Goal: Transaction & Acquisition: Purchase product/service

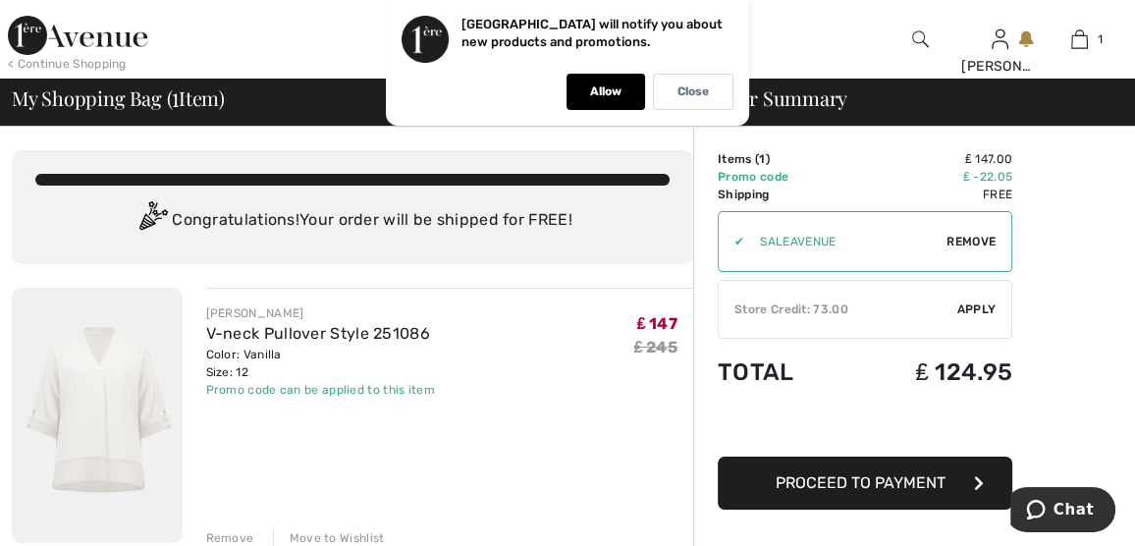
click at [973, 308] on span "Apply" at bounding box center [976, 309] width 39 height 18
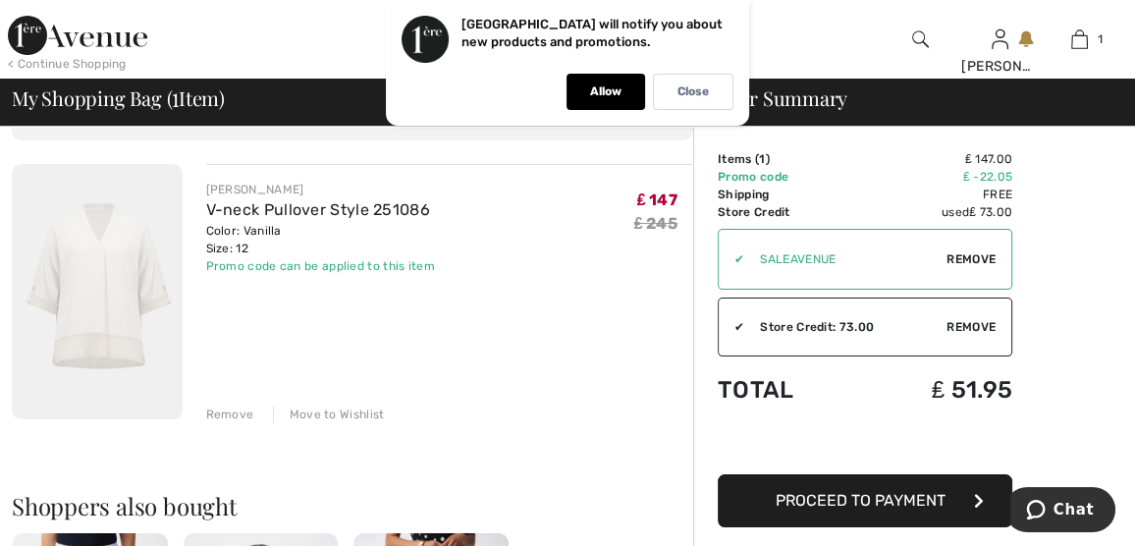
scroll to position [98, 0]
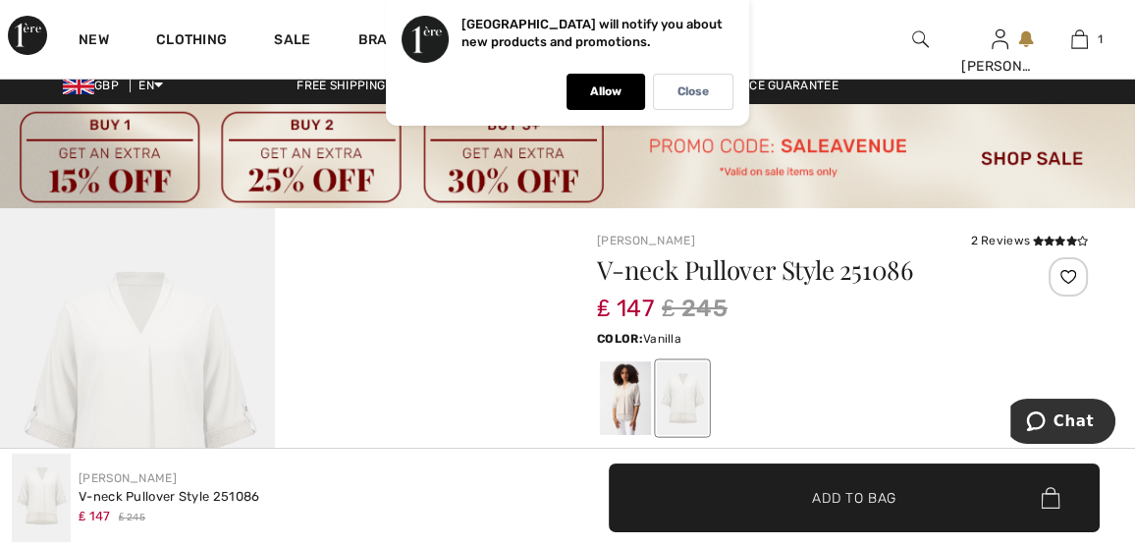
scroll to position [12, 0]
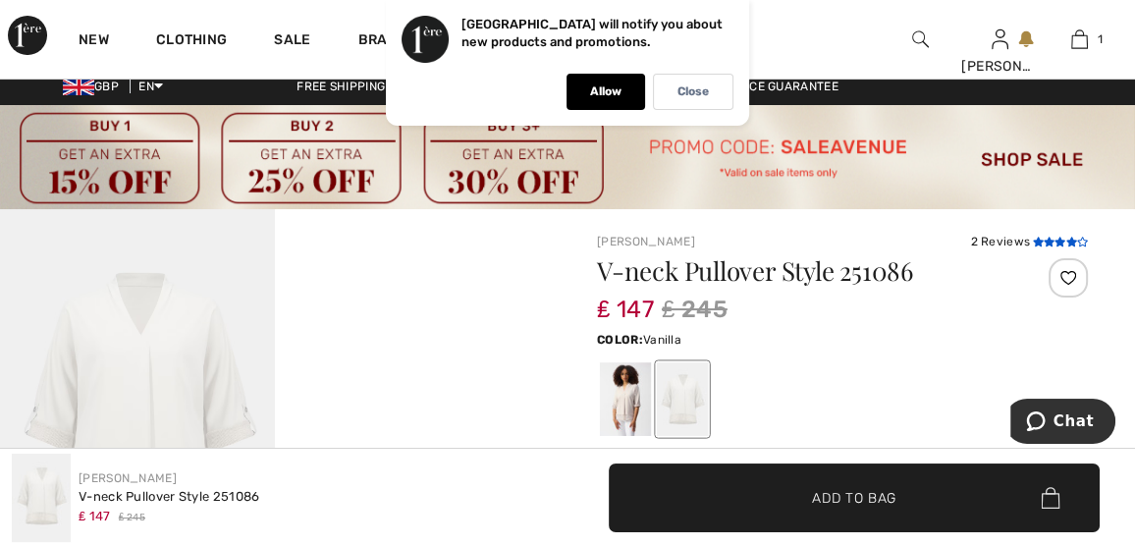
click at [1063, 240] on icon at bounding box center [1059, 242] width 11 height 10
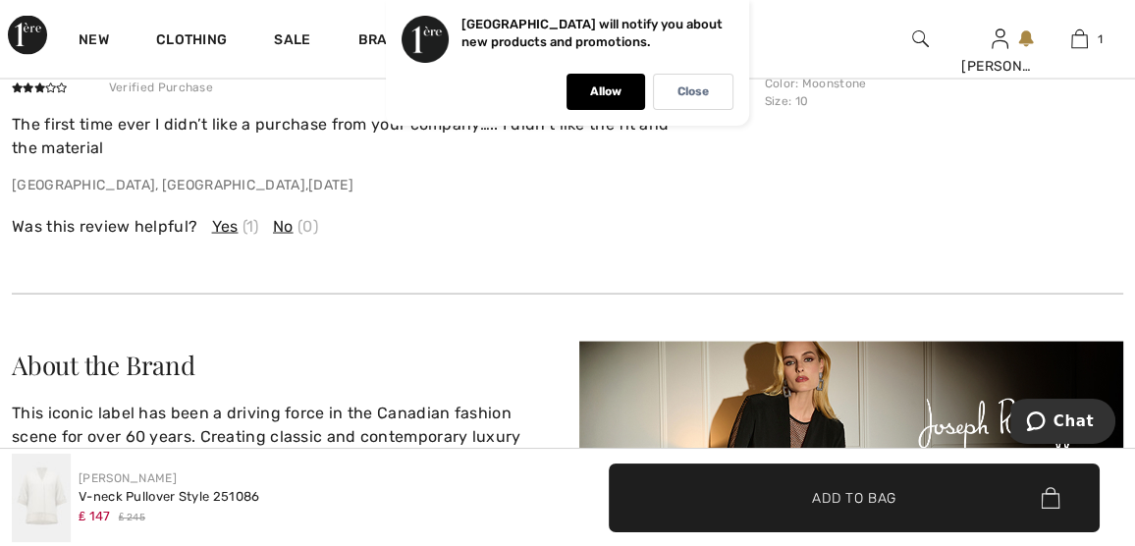
scroll to position [3563, 0]
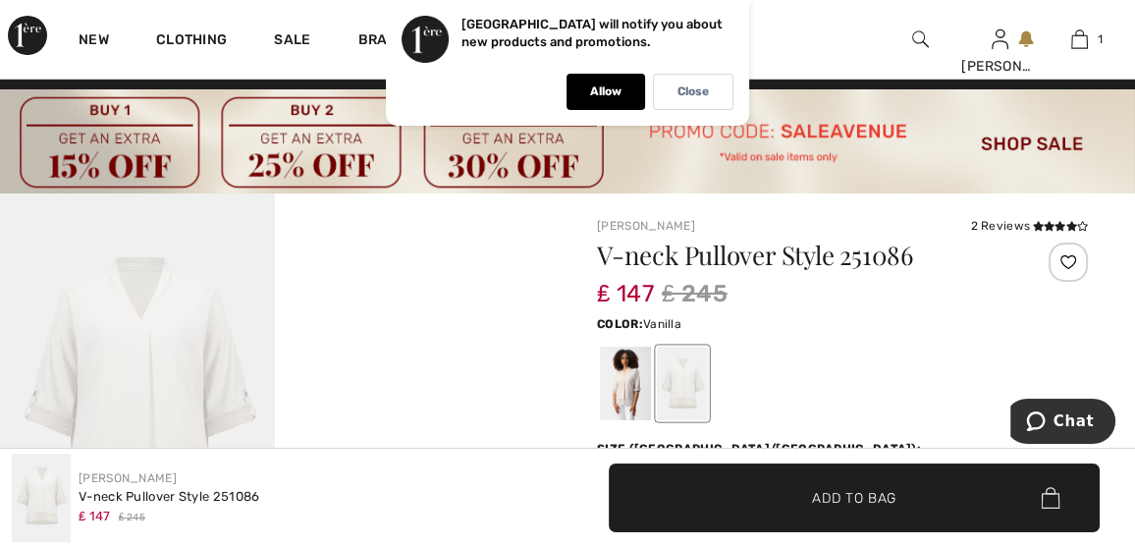
scroll to position [12, 0]
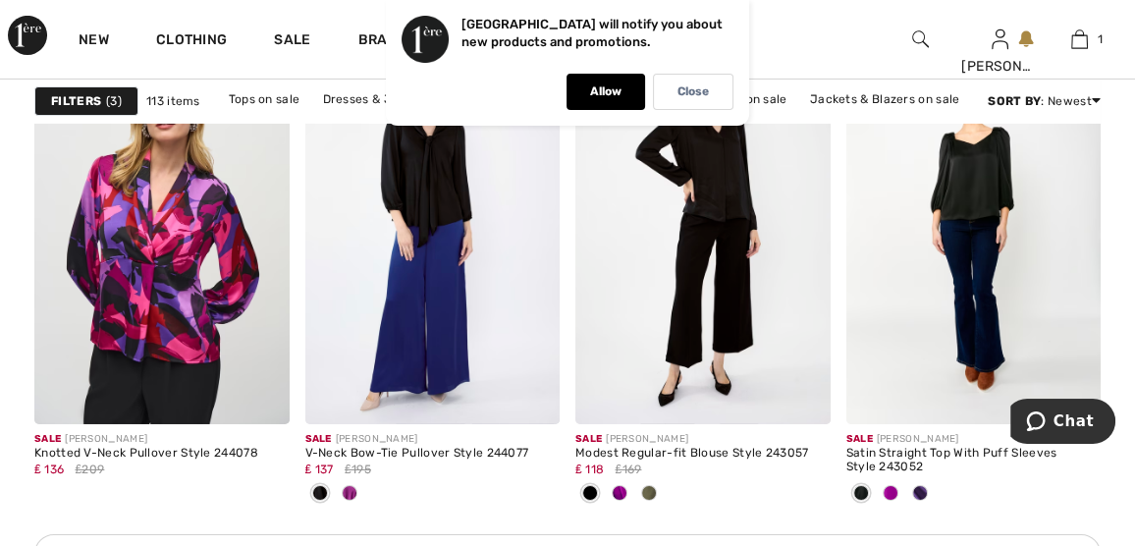
scroll to position [5793, 0]
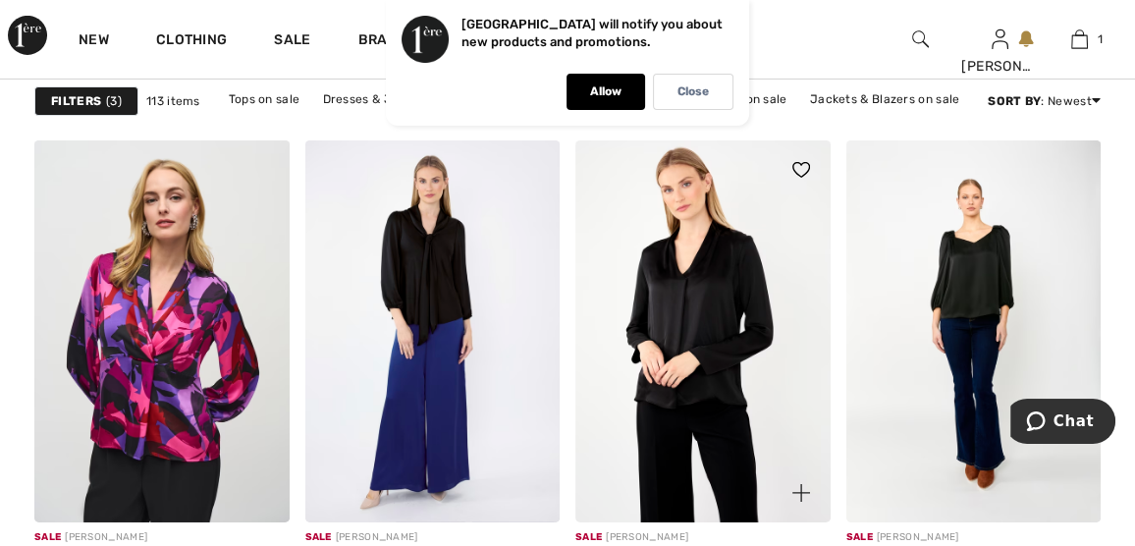
click at [713, 350] on img at bounding box center [702, 331] width 255 height 382
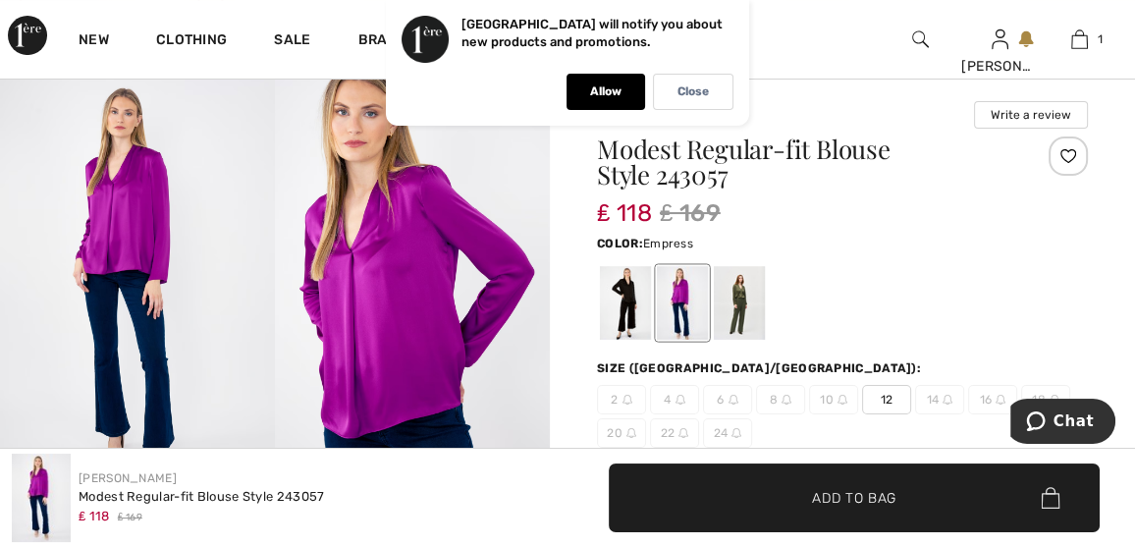
scroll to position [196, 0]
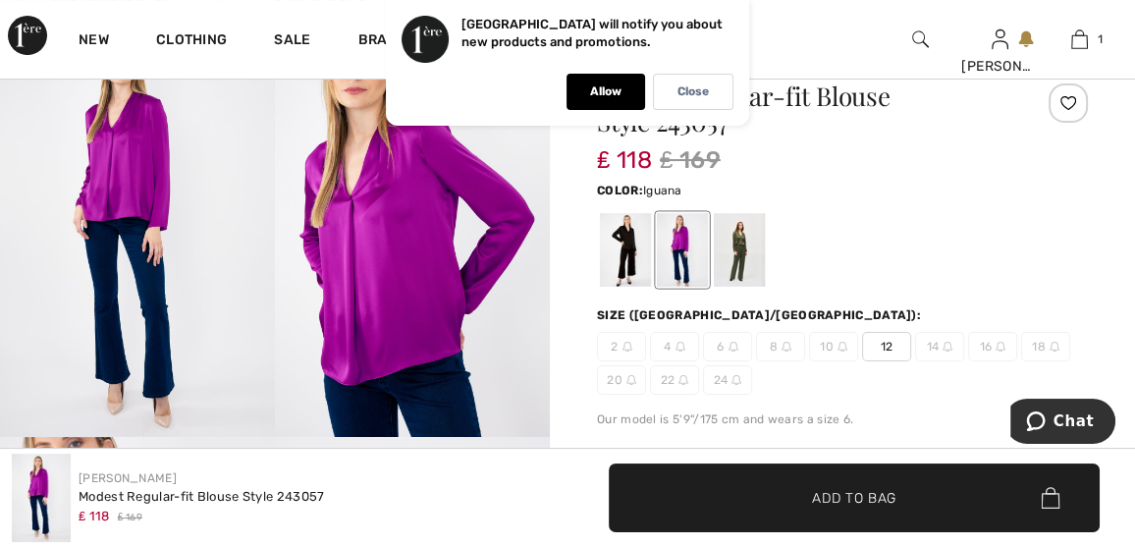
click at [731, 243] on div at bounding box center [739, 250] width 51 height 74
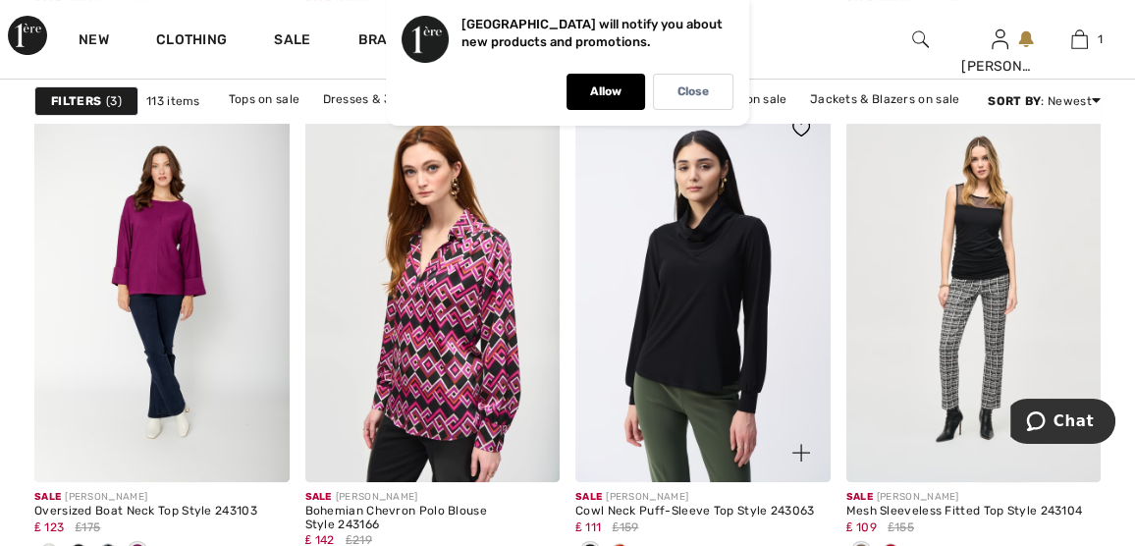
scroll to position [7069, 0]
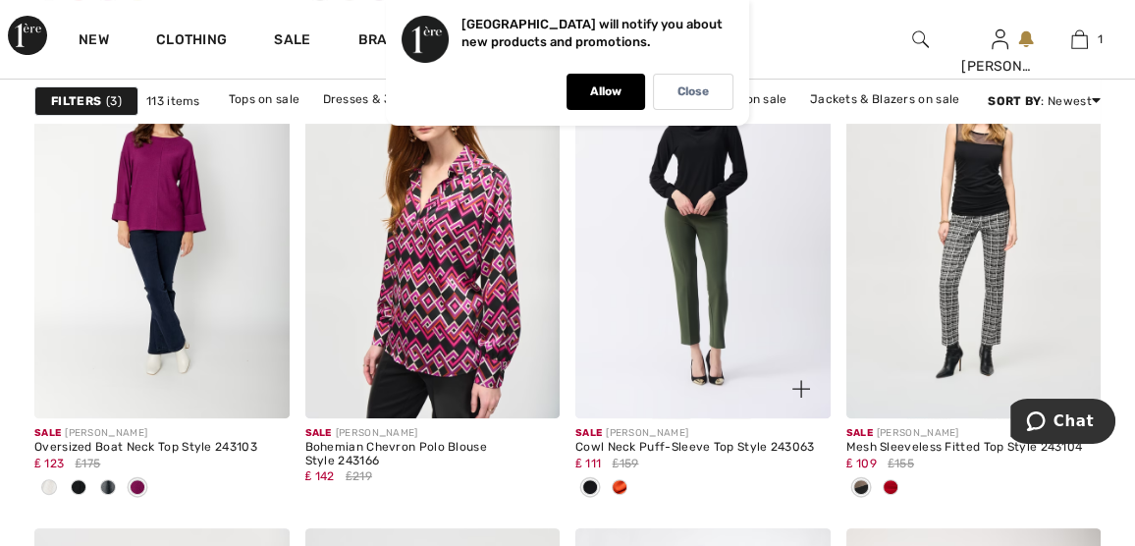
click at [617, 481] on span at bounding box center [620, 487] width 16 height 16
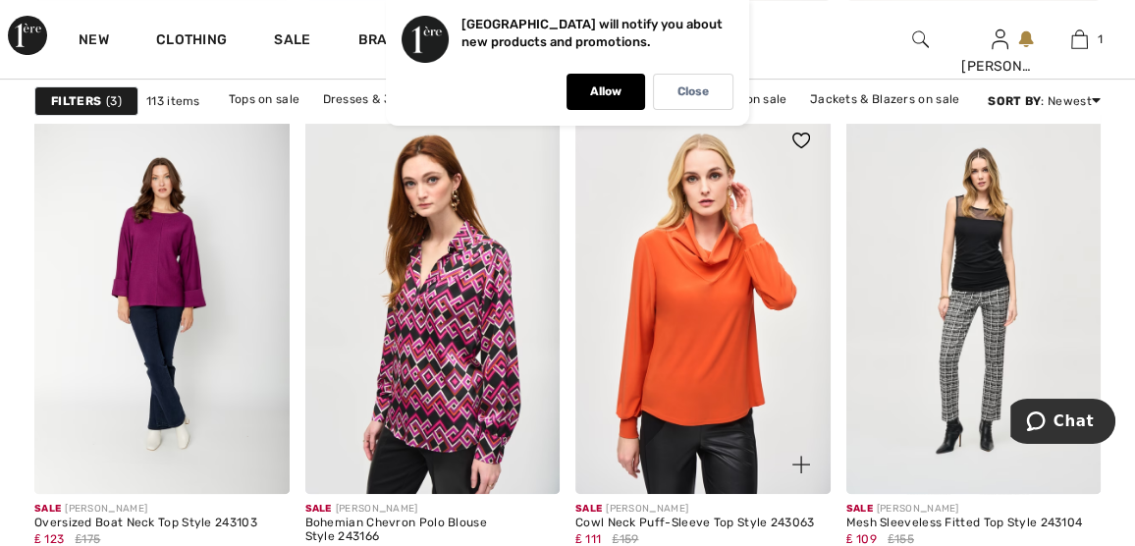
scroll to position [7167, 0]
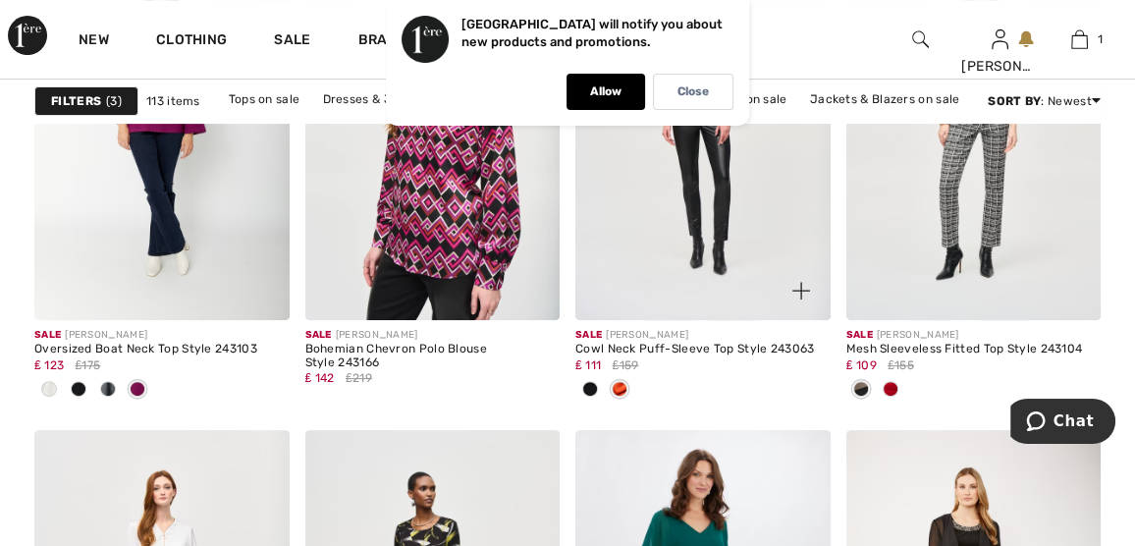
click at [589, 383] on span at bounding box center [590, 389] width 16 height 16
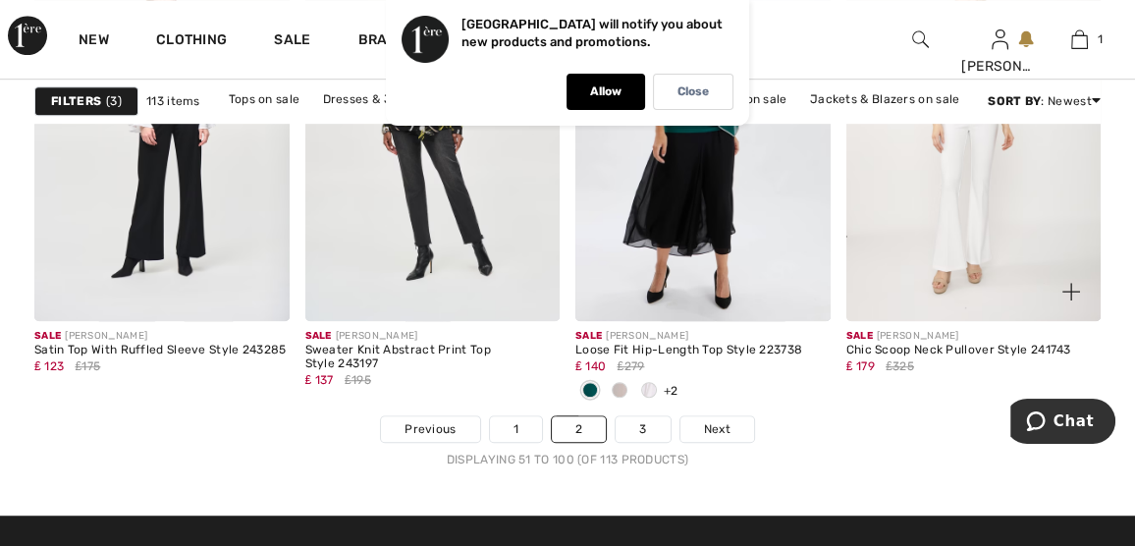
scroll to position [7854, 0]
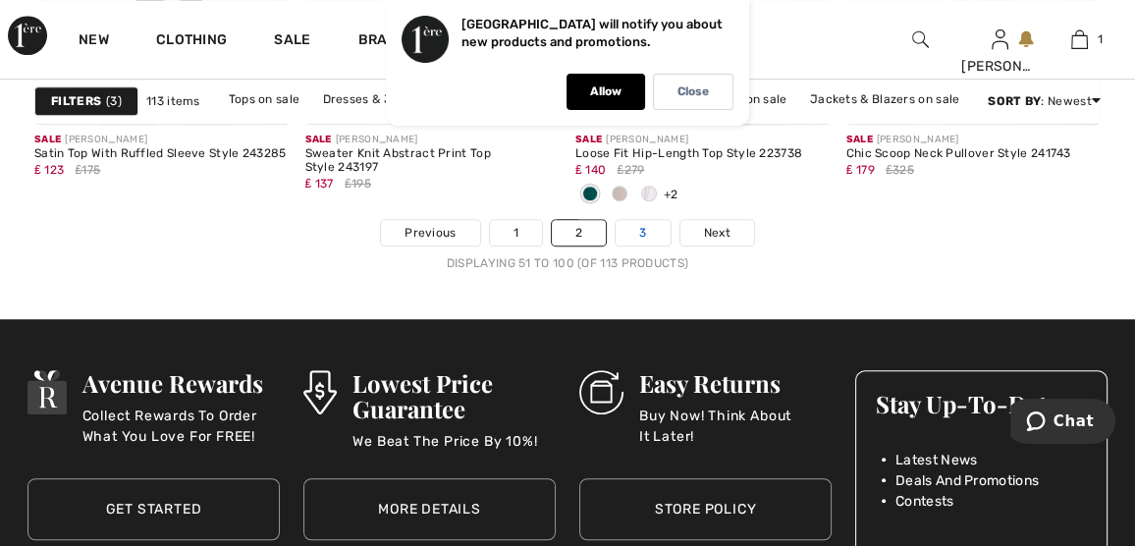
click at [637, 224] on link "3" at bounding box center [643, 233] width 54 height 26
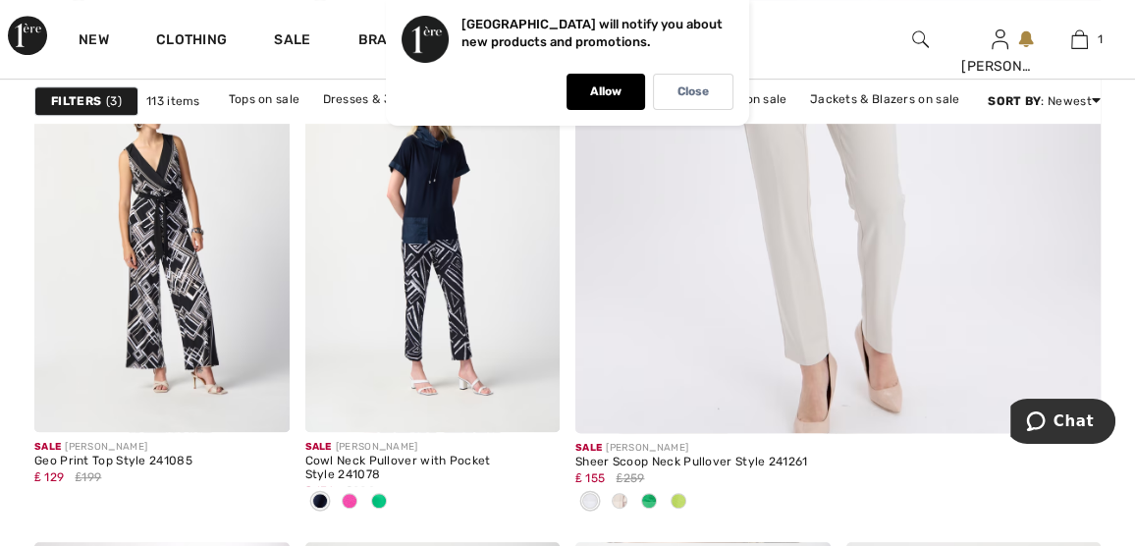
scroll to position [884, 0]
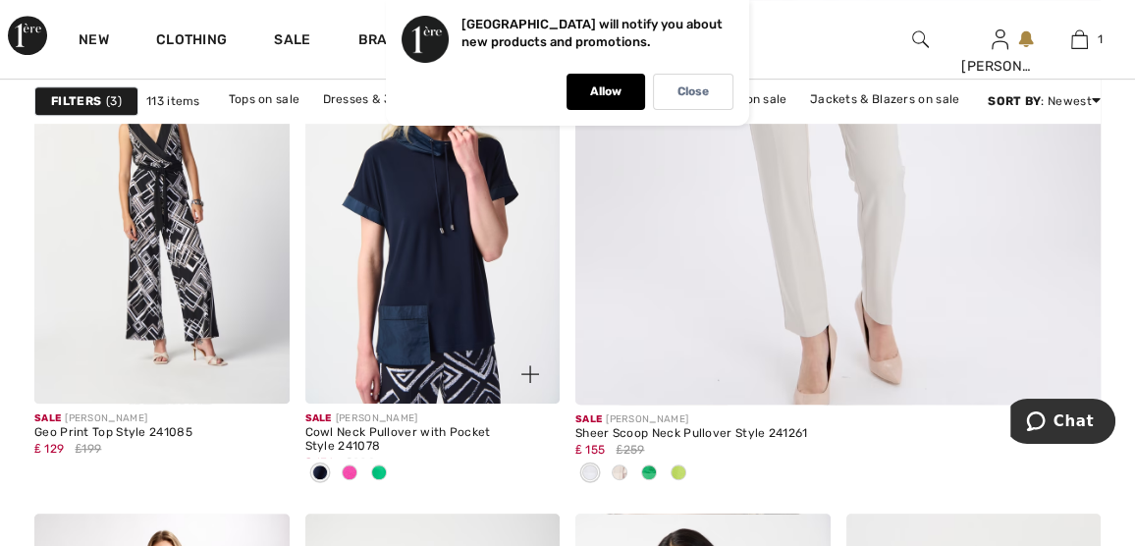
click at [434, 293] on img at bounding box center [432, 213] width 255 height 382
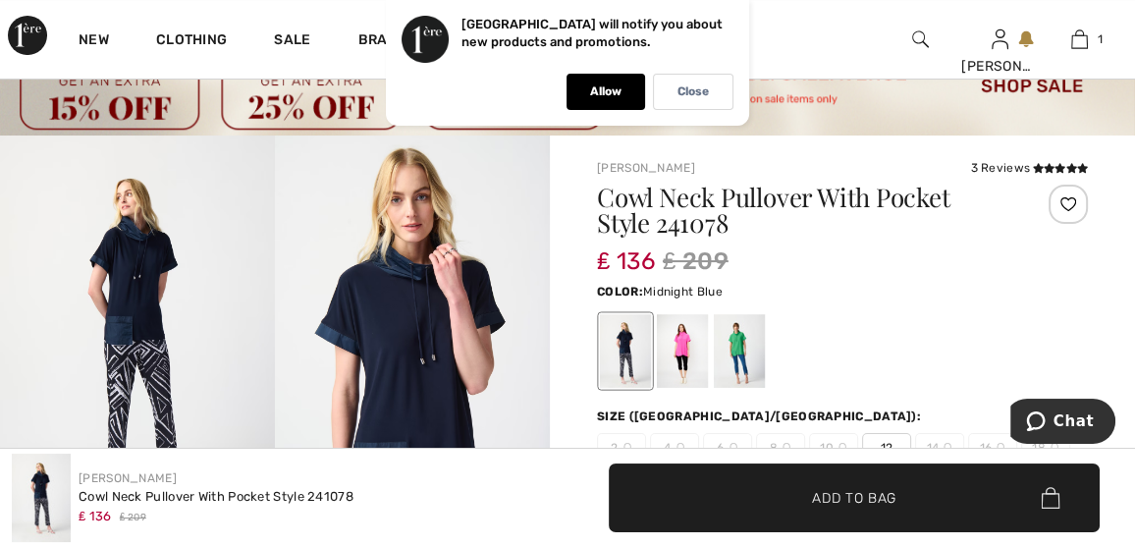
scroll to position [196, 0]
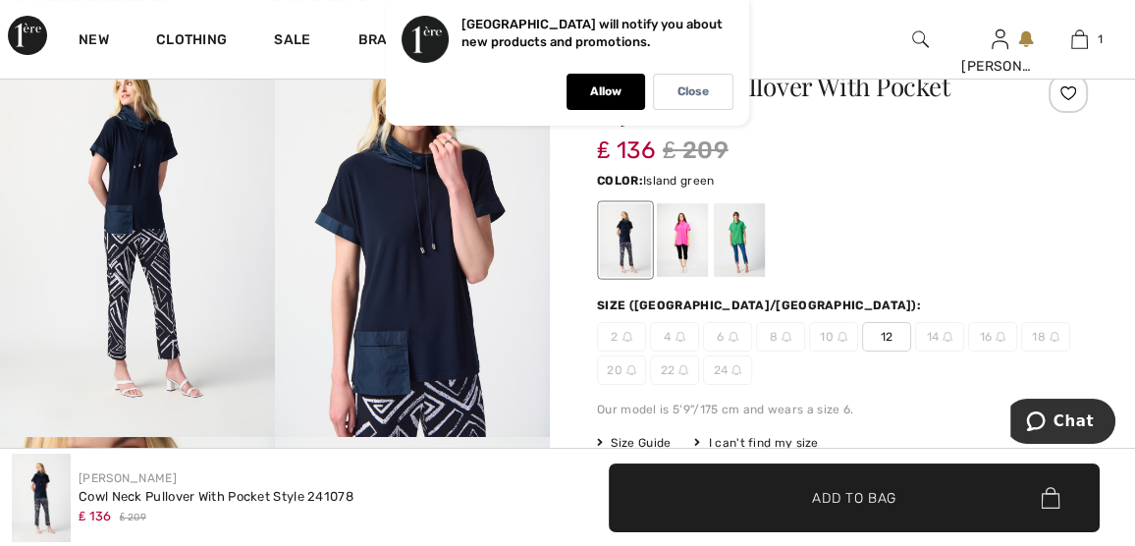
click at [747, 238] on div at bounding box center [739, 240] width 51 height 74
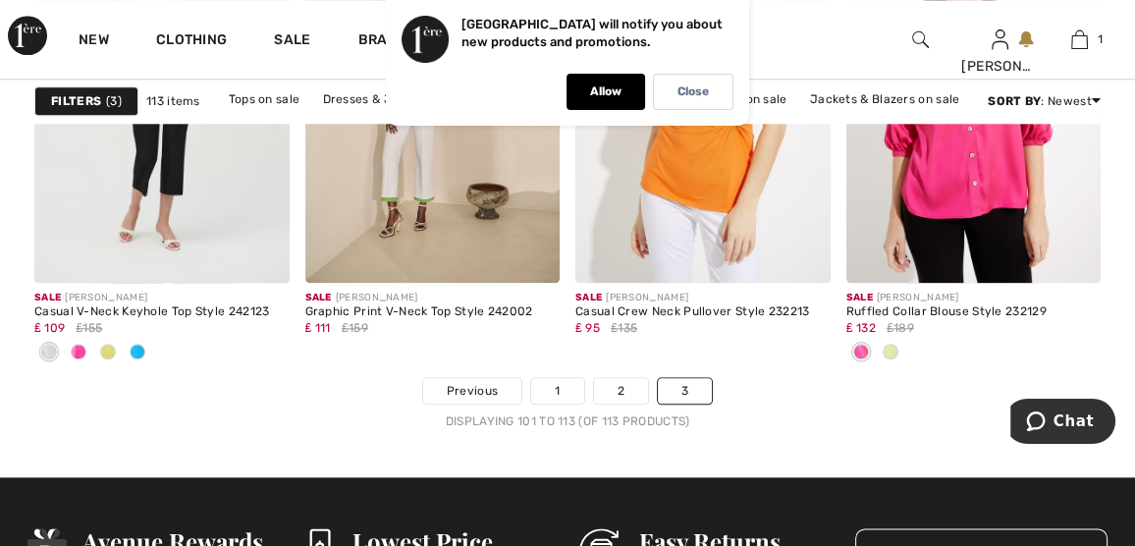
scroll to position [1964, 0]
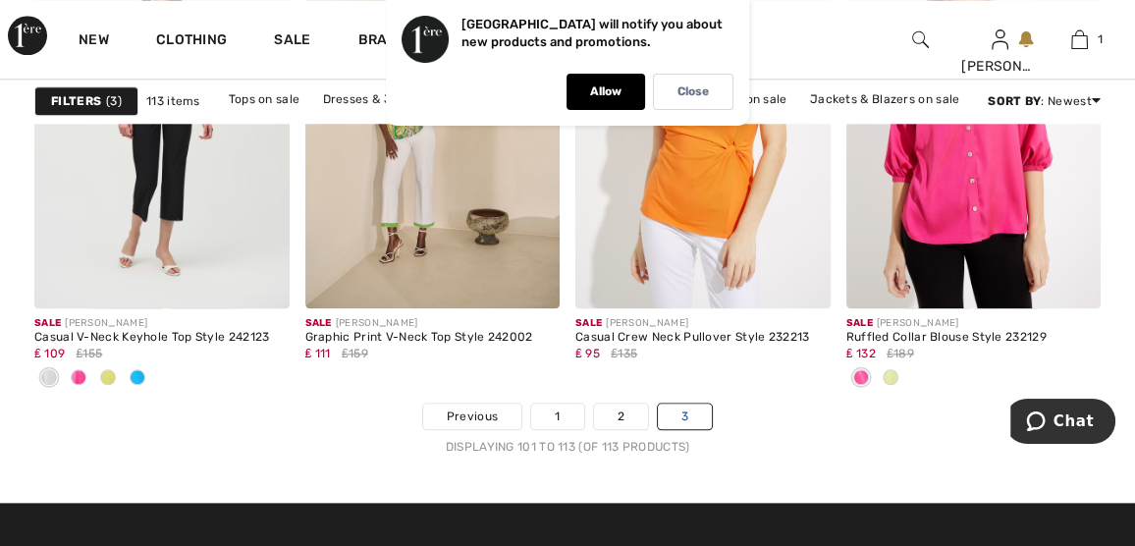
click at [679, 418] on link "3" at bounding box center [685, 417] width 54 height 26
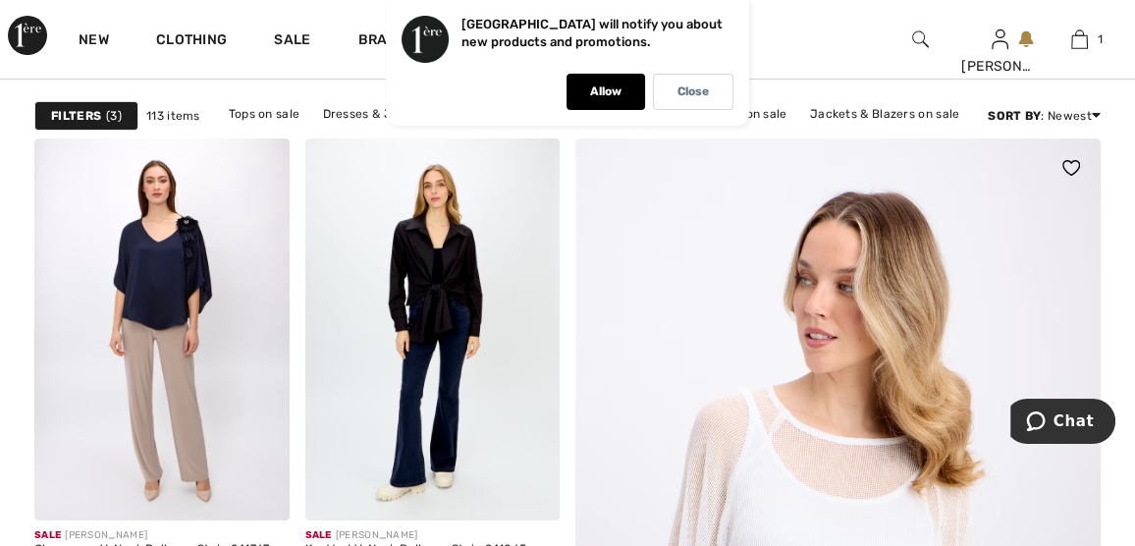
scroll to position [393, 0]
